Goal: Register for event/course

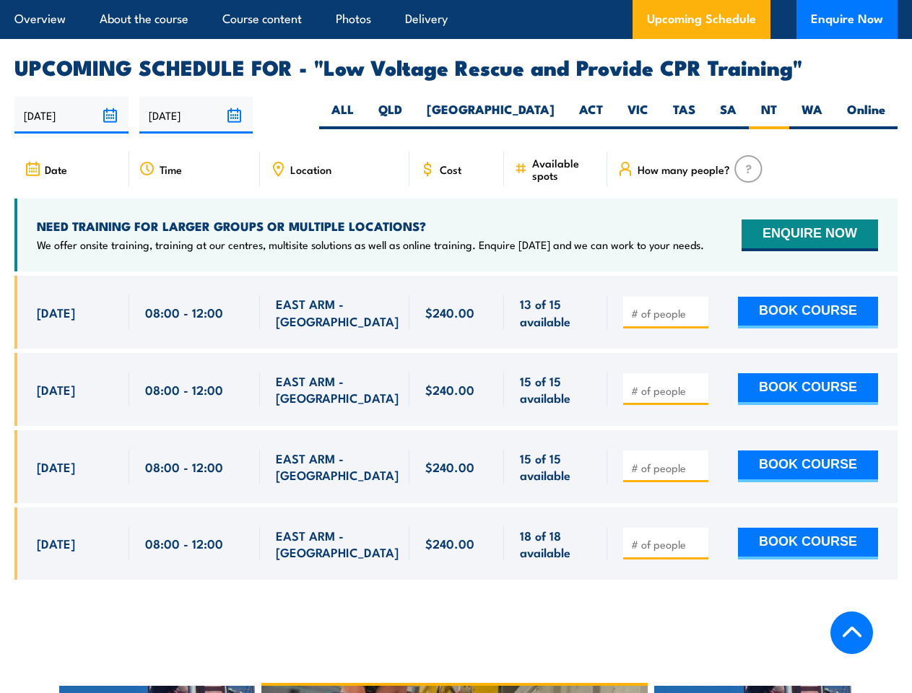
click at [455, 0] on article "Overview About the course Course content Photos Delivery Upcoming Schedule Enqu…" at bounding box center [455, 19] width 883 height 39
click at [71, 97] on input "[DATE]" at bounding box center [71, 115] width 114 height 37
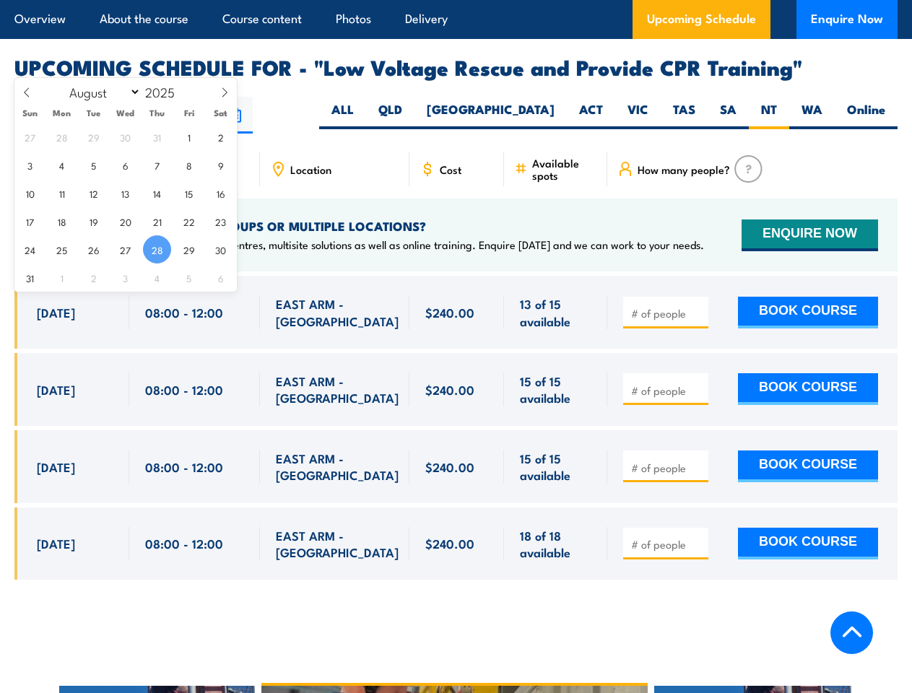
click at [196, 97] on input "[DATE]" at bounding box center [196, 115] width 114 height 37
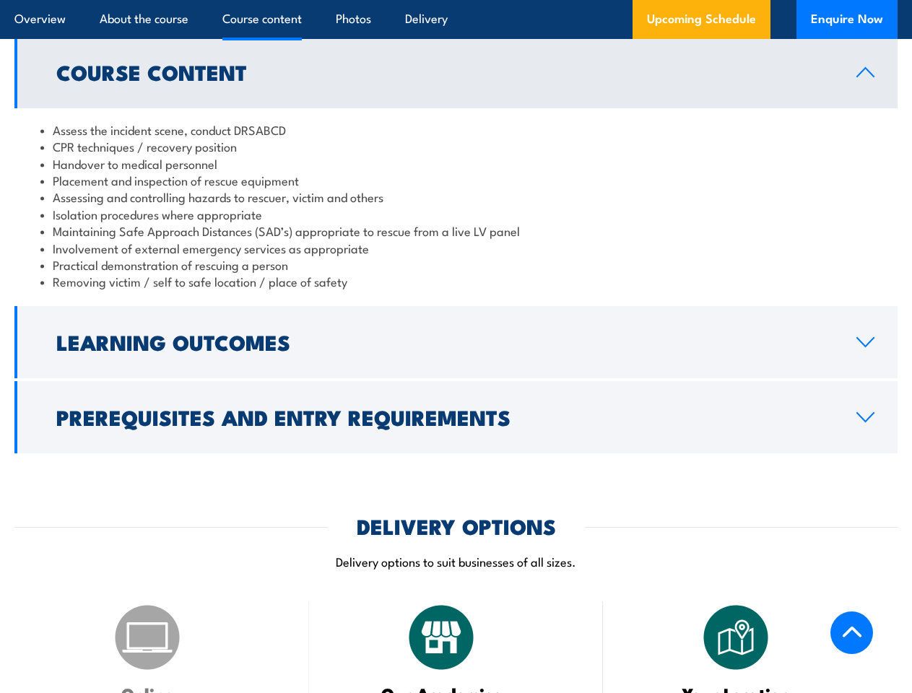
click at [455, 0] on article "Overview About the course Course content Photos Delivery Upcoming Schedule Enqu…" at bounding box center [455, 19] width 883 height 39
click at [455, 332] on h2 "Learning Outcomes" at bounding box center [444, 341] width 777 height 19
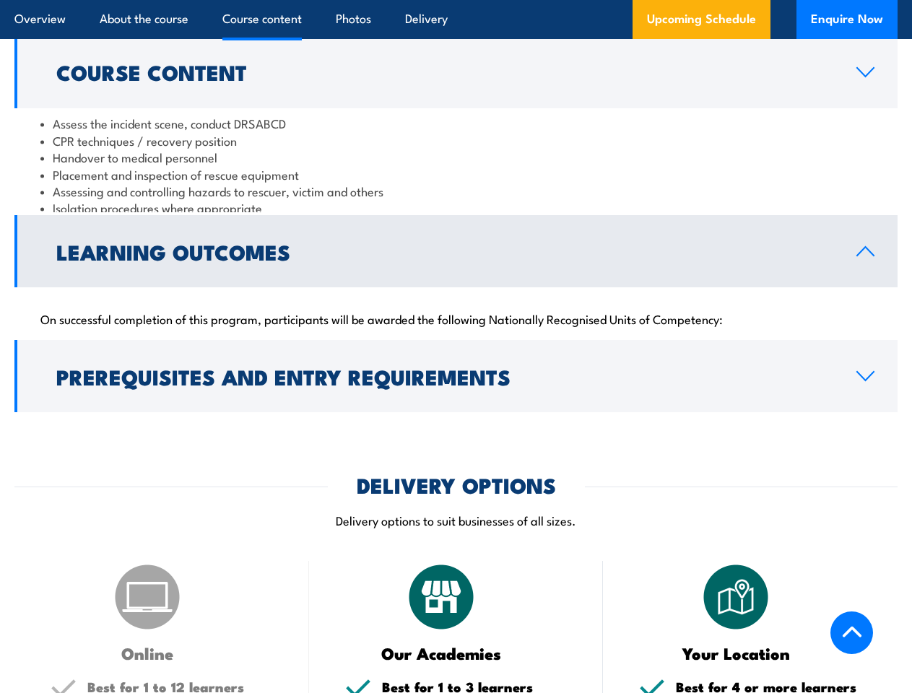
click at [455, 381] on div "COURSES > Electricity Supply Industry (ESI) Training Low Voltage Rescue and Pro…" at bounding box center [456, 596] width 912 height 4060
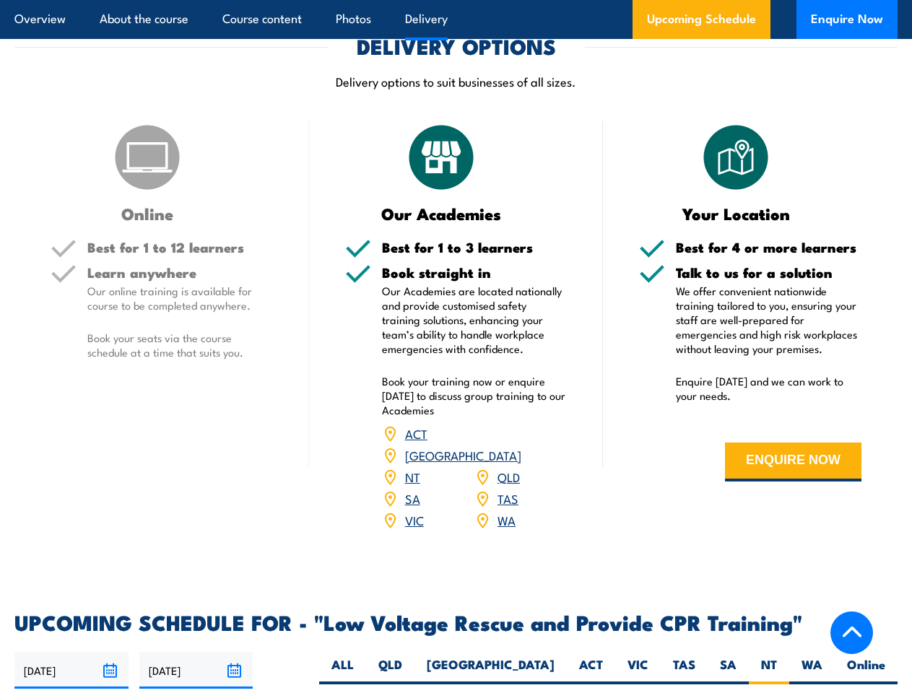
click at [455, 0] on article "Overview About the course Course content Photos Delivery Upcoming Schedule Enqu…" at bounding box center [455, 19] width 883 height 39
click at [71, 652] on input "[DATE]" at bounding box center [71, 670] width 114 height 37
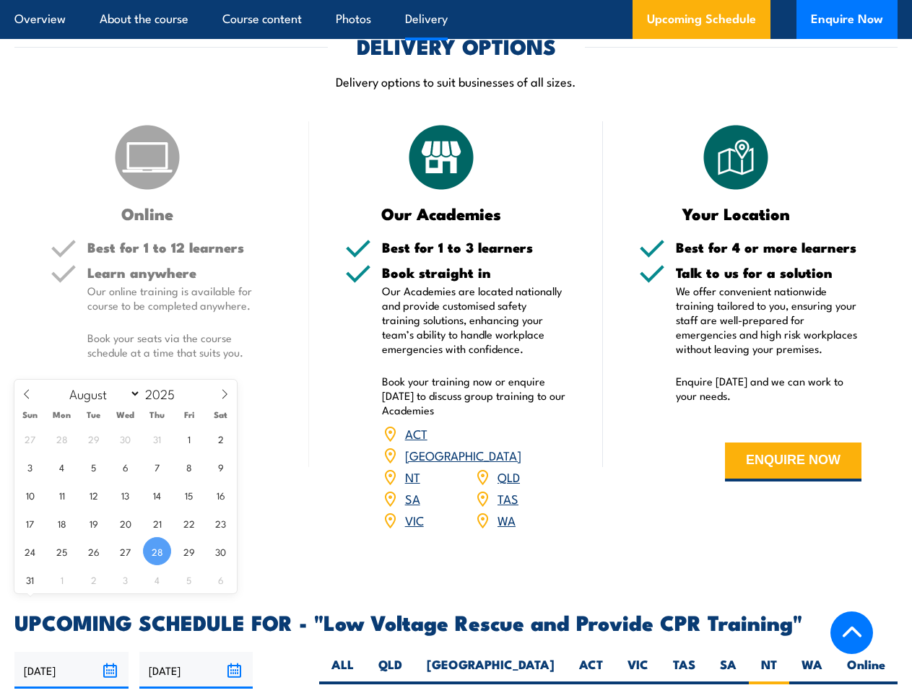
click at [196, 652] on input "[DATE]" at bounding box center [196, 670] width 114 height 37
